Goal: Book appointment/travel/reservation

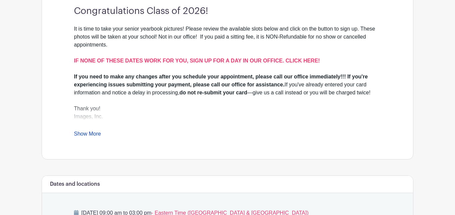
scroll to position [194, 0]
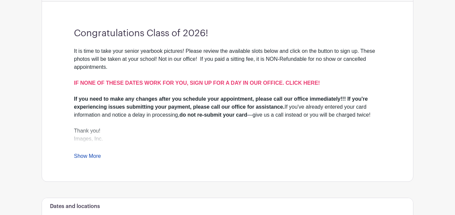
click at [80, 160] on link "Show More" at bounding box center [87, 157] width 27 height 8
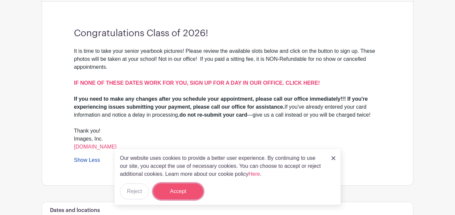
click at [167, 189] on button "Accept" at bounding box center [178, 192] width 50 height 16
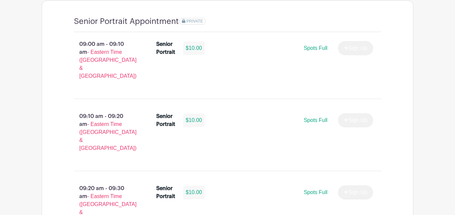
scroll to position [490, 0]
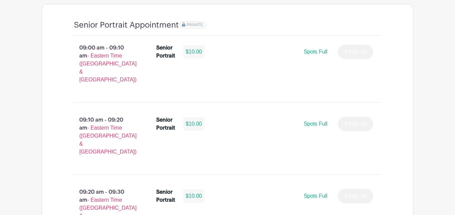
click at [195, 72] on div "09:00 am - 09:10 am - Eastern Time (US & Canada) Senior Portrait $10.00 Spots F…" at bounding box center [227, 66] width 339 height 61
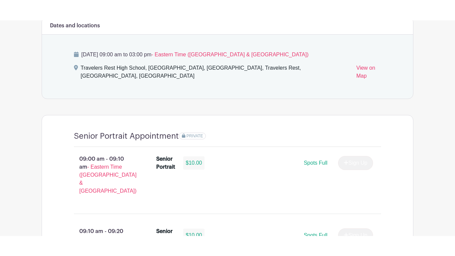
scroll to position [400, 0]
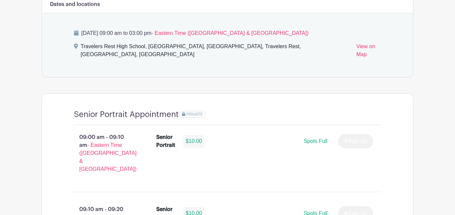
click at [358, 63] on div "[DATE] 09:00 am to 03:00 pm - Eastern Time ([GEOGRAPHIC_DATA] & [GEOGRAPHIC_DAT…" at bounding box center [227, 45] width 339 height 64
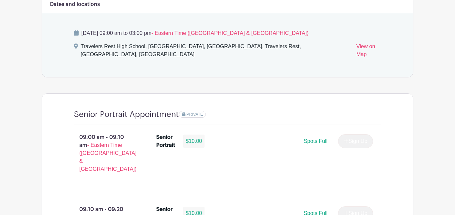
click at [358, 63] on div "[DATE] 09:00 am to 03:00 pm - Eastern Time ([GEOGRAPHIC_DATA] & [GEOGRAPHIC_DAT…" at bounding box center [227, 45] width 339 height 64
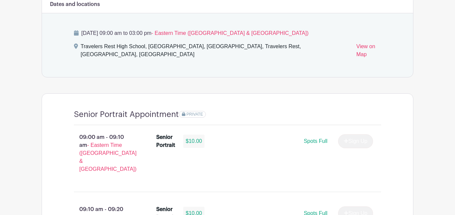
click at [358, 63] on div "[DATE] 09:00 am to 03:00 pm - Eastern Time ([GEOGRAPHIC_DATA] & [GEOGRAPHIC_DAT…" at bounding box center [227, 45] width 339 height 64
click at [205, 16] on div "[DATE] 09:00 am to 03:00 pm - Eastern Time ([GEOGRAPHIC_DATA] & [GEOGRAPHIC_DAT…" at bounding box center [227, 45] width 339 height 64
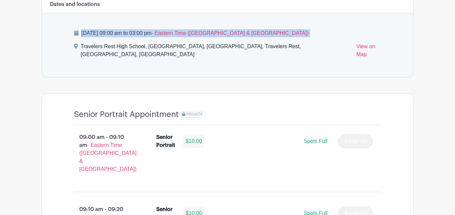
click at [205, 16] on div "[DATE] 09:00 am to 03:00 pm - Eastern Time ([GEOGRAPHIC_DATA] & [GEOGRAPHIC_DAT…" at bounding box center [227, 45] width 339 height 64
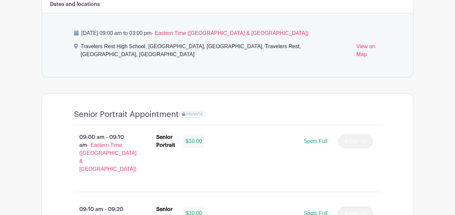
click at [205, 16] on div "[DATE] 09:00 am to 03:00 pm - Eastern Time ([GEOGRAPHIC_DATA] & [GEOGRAPHIC_DAT…" at bounding box center [227, 45] width 339 height 64
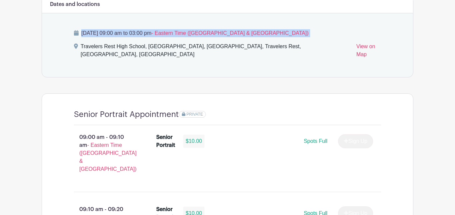
click at [205, 16] on div "[DATE] 09:00 am to 03:00 pm - Eastern Time ([GEOGRAPHIC_DATA] & [GEOGRAPHIC_DAT…" at bounding box center [227, 45] width 339 height 64
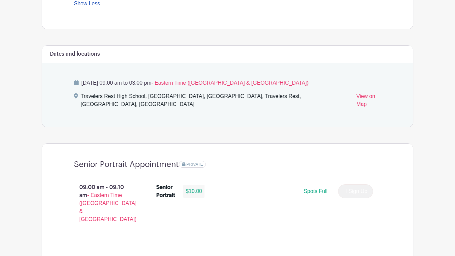
scroll to position [341, 0]
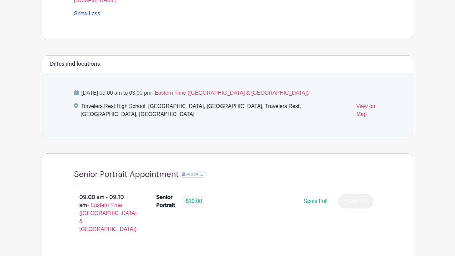
click at [145, 97] on p "Tuesday, October 14, 2025 at 09:00 am to 03:00 pm - Eastern Time (US & Canada)" at bounding box center [227, 93] width 307 height 8
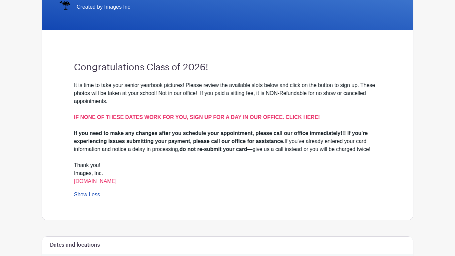
scroll to position [0, 0]
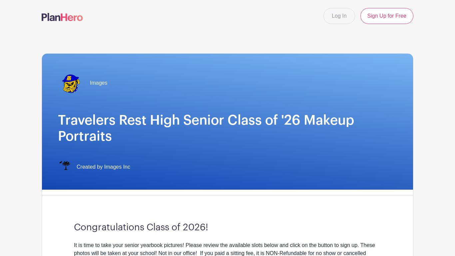
click at [102, 91] on div "Images" at bounding box center [82, 83] width 49 height 27
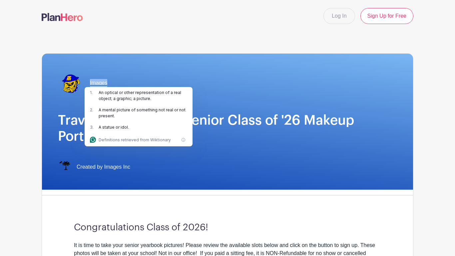
click at [150, 78] on div "Images" at bounding box center [227, 83] width 339 height 27
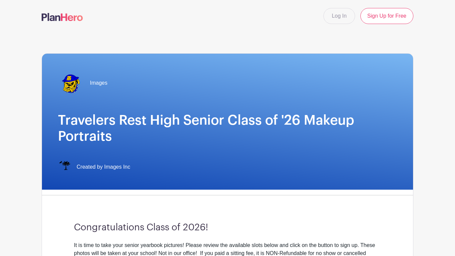
click at [150, 78] on div "Images" at bounding box center [227, 83] width 339 height 27
click at [145, 71] on div at bounding box center [145, 71] width 0 height 0
click at [150, 78] on div "Images" at bounding box center [227, 83] width 339 height 27
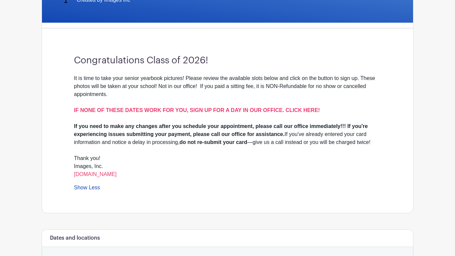
scroll to position [169, 0]
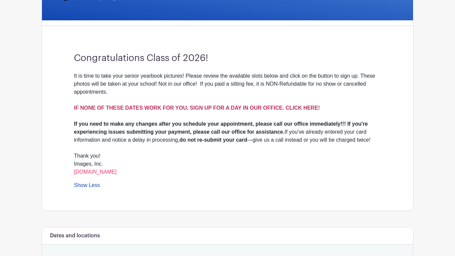
click at [143, 110] on strong "IF NONE OF THESE DATES WORK FOR YOU, SIGN UP FOR A DAY IN OUR OFFICE. CLICK HER…" at bounding box center [197, 108] width 246 height 6
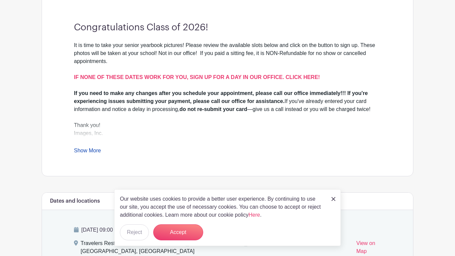
scroll to position [205, 0]
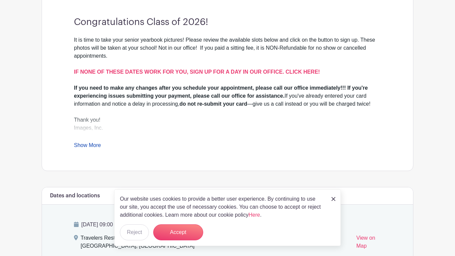
click at [88, 148] on link "Show More" at bounding box center [87, 146] width 27 height 8
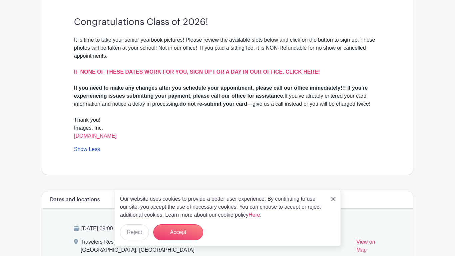
click at [170, 106] on div "If you need to make any changes after you schedule your appointment, please cal…" at bounding box center [227, 96] width 307 height 24
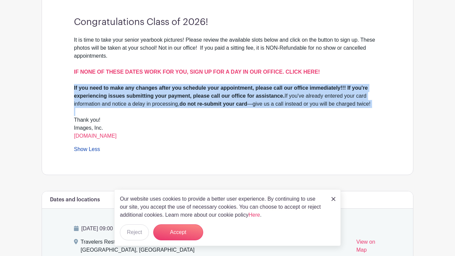
click at [170, 106] on div "If you need to make any changes after you schedule your appointment, please cal…" at bounding box center [227, 96] width 307 height 24
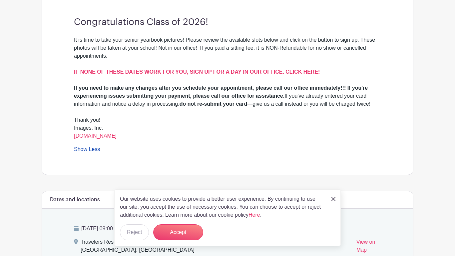
click at [170, 106] on div "If you need to make any changes after you schedule your appointment, please cal…" at bounding box center [227, 96] width 307 height 24
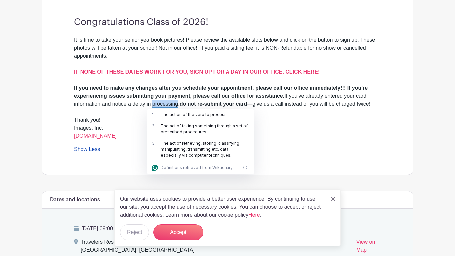
click at [170, 106] on div "If you need to make any changes after you schedule your appointment, please cal…" at bounding box center [227, 96] width 307 height 24
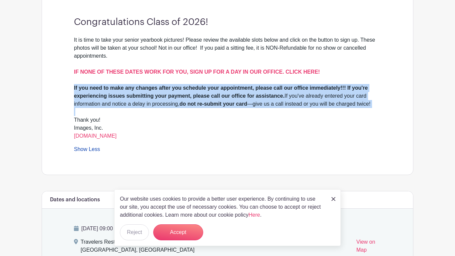
click at [170, 106] on div "If you need to make any changes after you schedule your appointment, please cal…" at bounding box center [227, 96] width 307 height 24
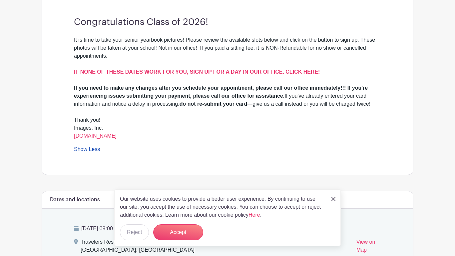
click at [170, 106] on div "If you need to make any changes after you schedule your appointment, please cal…" at bounding box center [227, 96] width 307 height 24
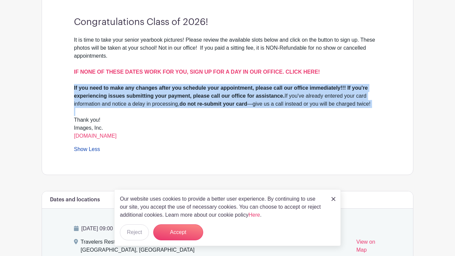
click at [179, 93] on strong "If you need to make any changes after you schedule your appointment, please cal…" at bounding box center [221, 92] width 294 height 14
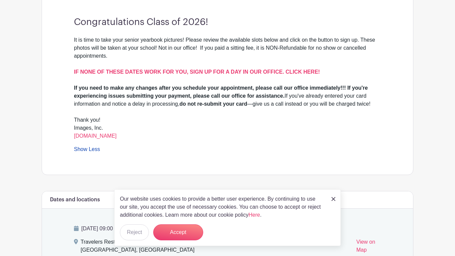
click at [179, 93] on strong "If you need to make any changes after you schedule your appointment, please cal…" at bounding box center [221, 92] width 294 height 14
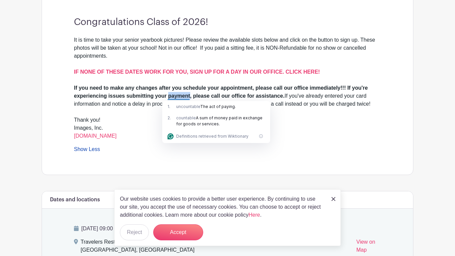
click at [179, 93] on strong "If you need to make any changes after you schedule your appointment, please cal…" at bounding box center [221, 92] width 294 height 14
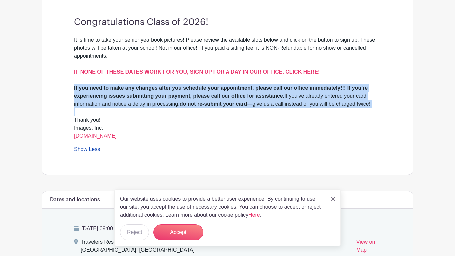
click at [179, 93] on strong "If you need to make any changes after you schedule your appointment, please cal…" at bounding box center [221, 92] width 294 height 14
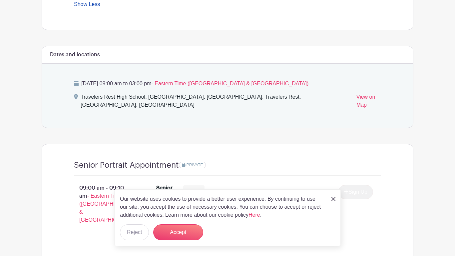
scroll to position [349, 0]
click at [179, 92] on div "[DATE] 09:00 am to 03:00 pm - Eastern Time ([GEOGRAPHIC_DATA] & [GEOGRAPHIC_DAT…" at bounding box center [227, 97] width 339 height 64
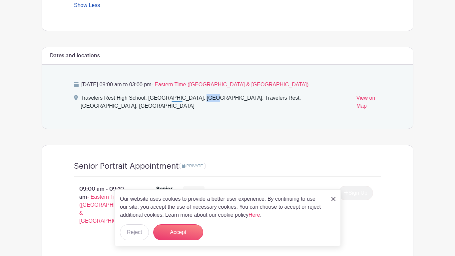
click at [179, 92] on div "[DATE] 09:00 am to 03:00 pm - Eastern Time ([GEOGRAPHIC_DATA] & [GEOGRAPHIC_DAT…" at bounding box center [227, 97] width 339 height 64
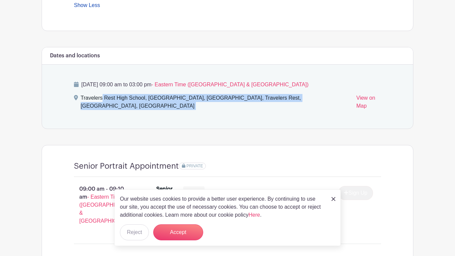
click at [179, 92] on div "[DATE] 09:00 am to 03:00 pm - Eastern Time ([GEOGRAPHIC_DATA] & [GEOGRAPHIC_DAT…" at bounding box center [227, 97] width 339 height 64
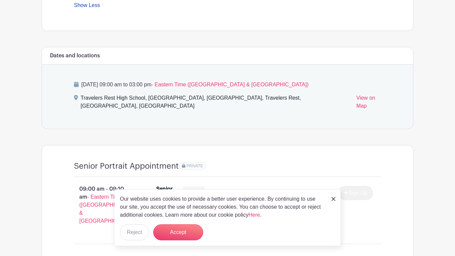
click at [179, 92] on div "[DATE] 09:00 am to 03:00 pm - Eastern Time ([GEOGRAPHIC_DATA] & [GEOGRAPHIC_DAT…" at bounding box center [227, 97] width 339 height 64
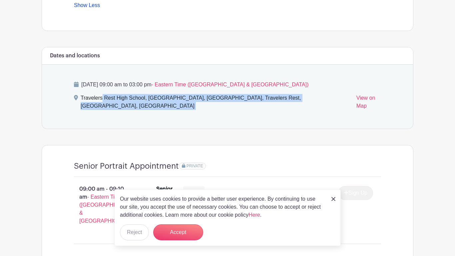
click at [179, 92] on div "[DATE] 09:00 am to 03:00 pm - Eastern Time ([GEOGRAPHIC_DATA] & [GEOGRAPHIC_DAT…" at bounding box center [227, 97] width 339 height 64
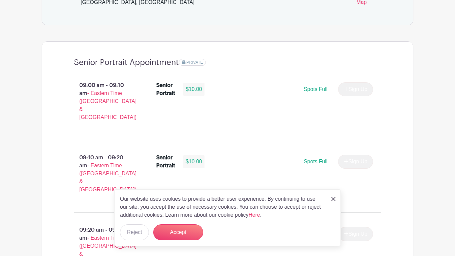
scroll to position [449, 0]
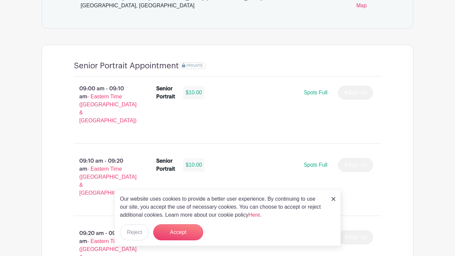
click at [179, 92] on div "Senior Portrait $10.00" at bounding box center [183, 93] width 54 height 16
